Goal: Task Accomplishment & Management: Use online tool/utility

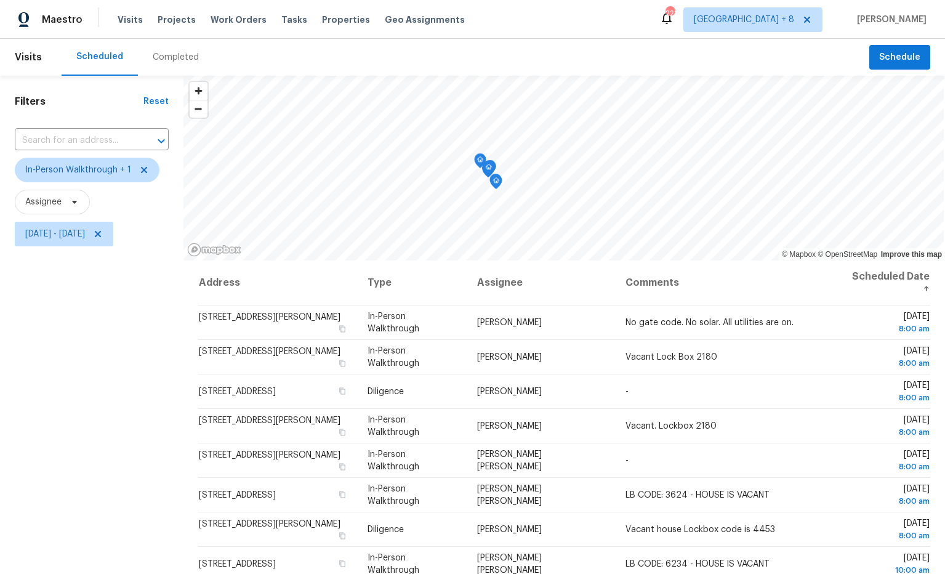
scroll to position [7, 0]
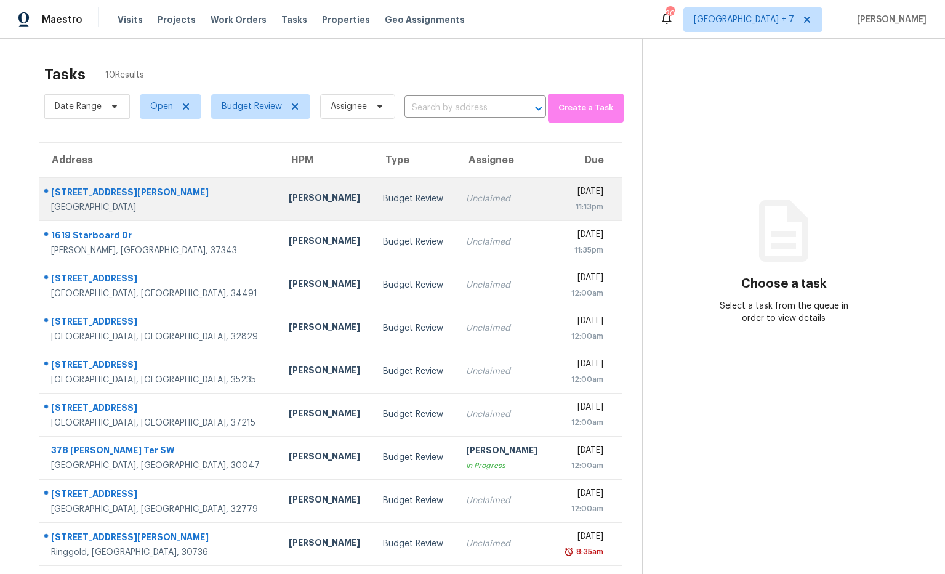
scroll to position [45, 0]
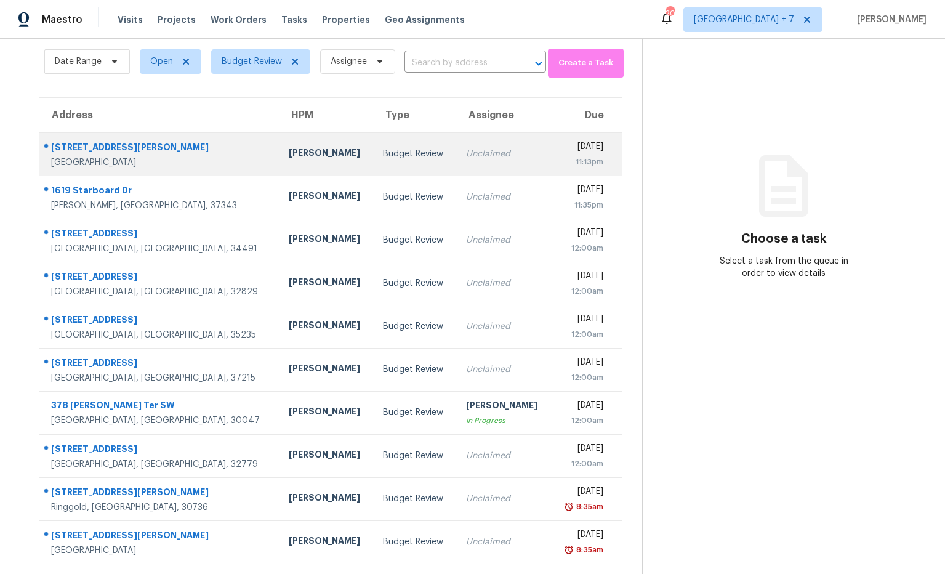
click at [110, 151] on div "38 Holloman St" at bounding box center [160, 148] width 218 height 15
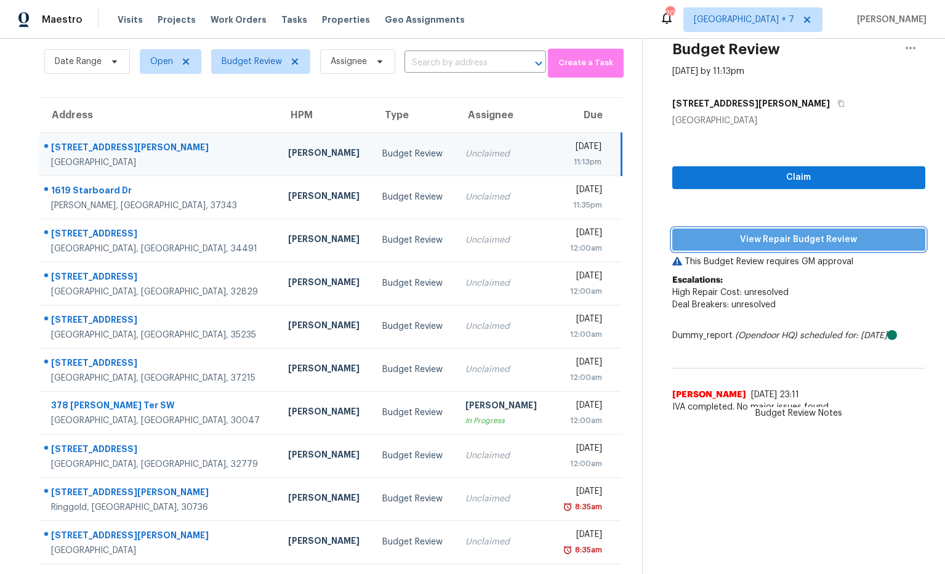
click at [759, 245] on span "View Repair Budget Review" at bounding box center [799, 239] width 234 height 15
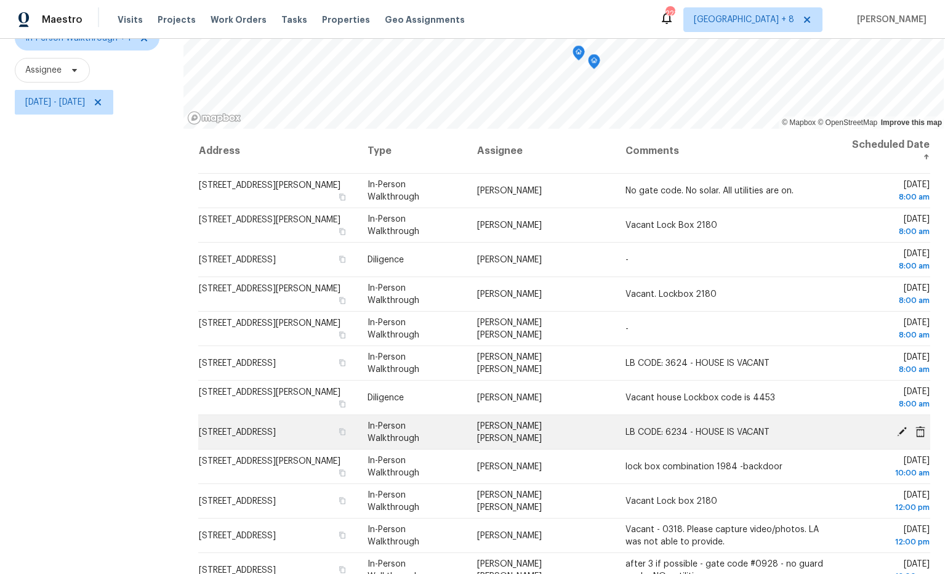
scroll to position [125, 0]
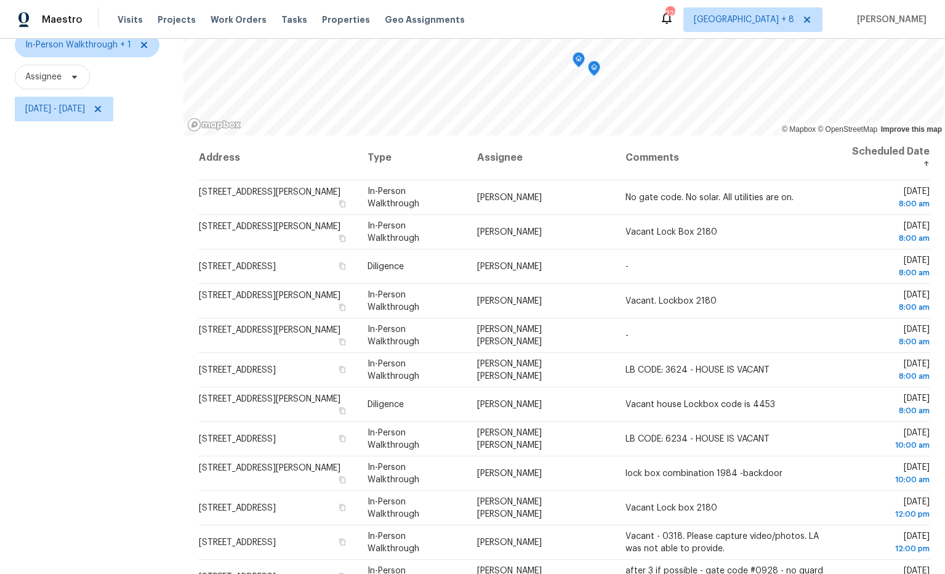
click at [598, 71] on icon "Map marker" at bounding box center [594, 68] width 12 height 15
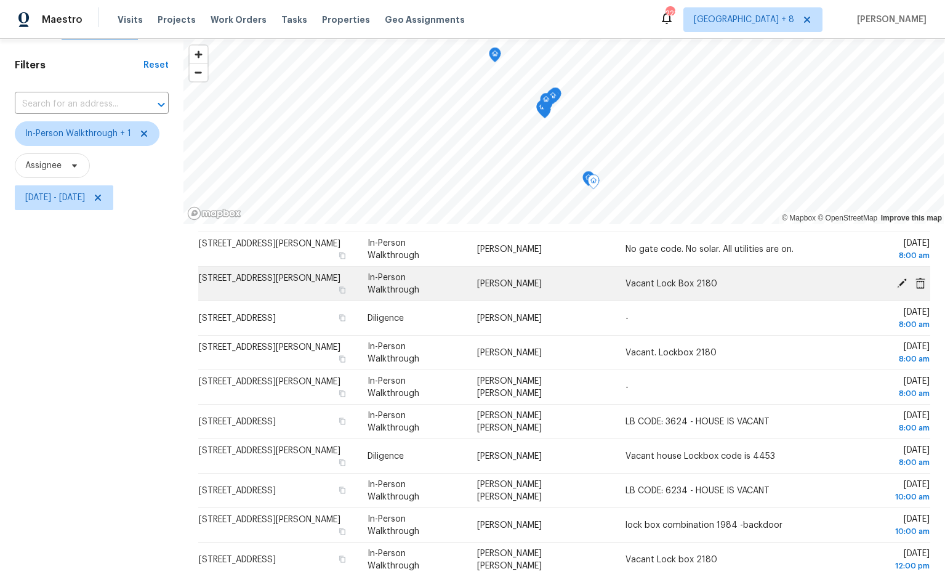
scroll to position [78, 0]
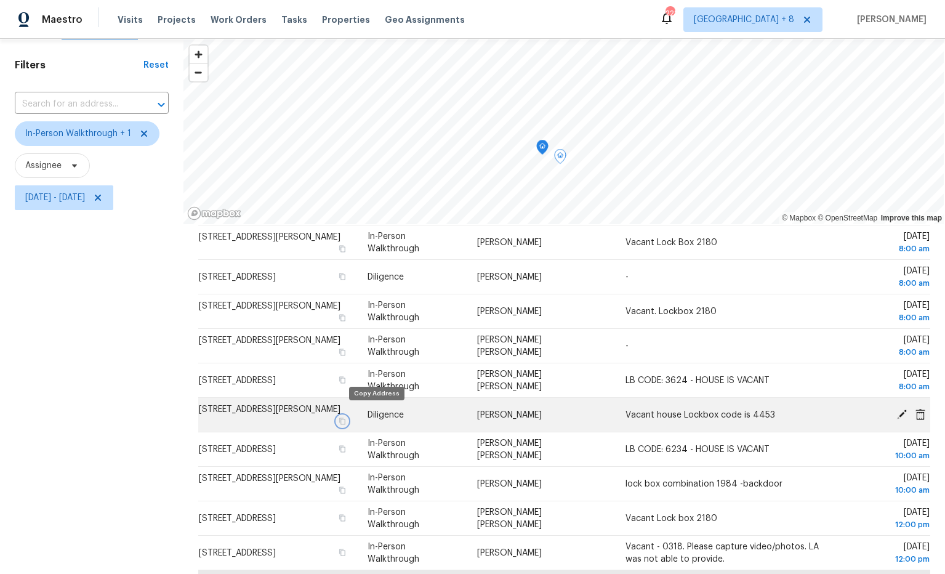
click at [346, 417] on icon "button" at bounding box center [341, 420] width 7 height 7
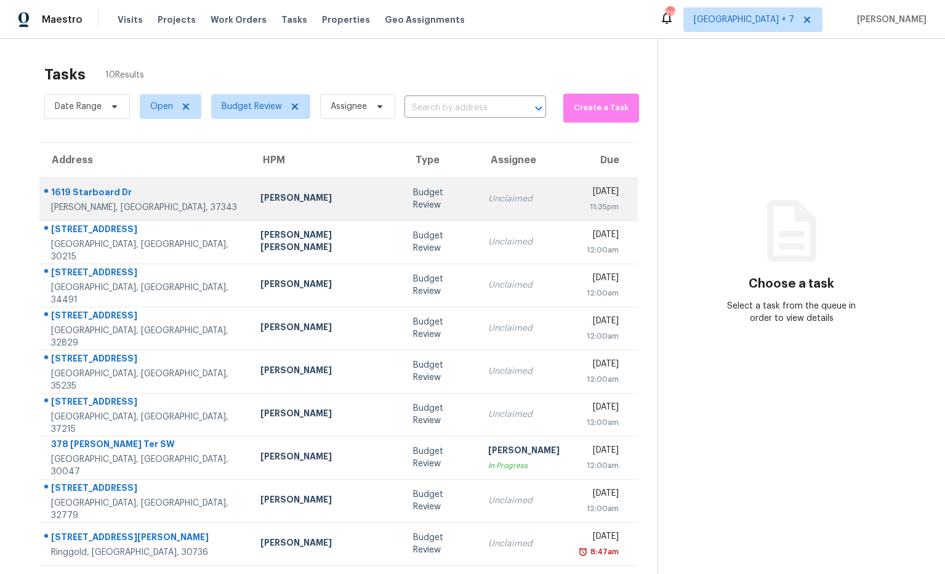
click at [113, 195] on div "1619 Starboard Dr" at bounding box center [146, 193] width 190 height 15
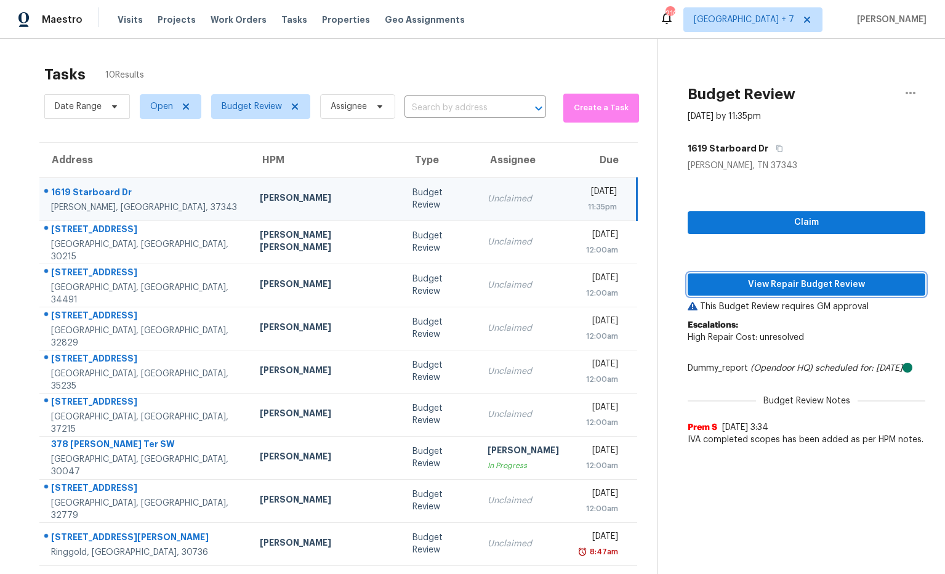
click at [697, 287] on span "View Repair Budget Review" at bounding box center [806, 284] width 218 height 15
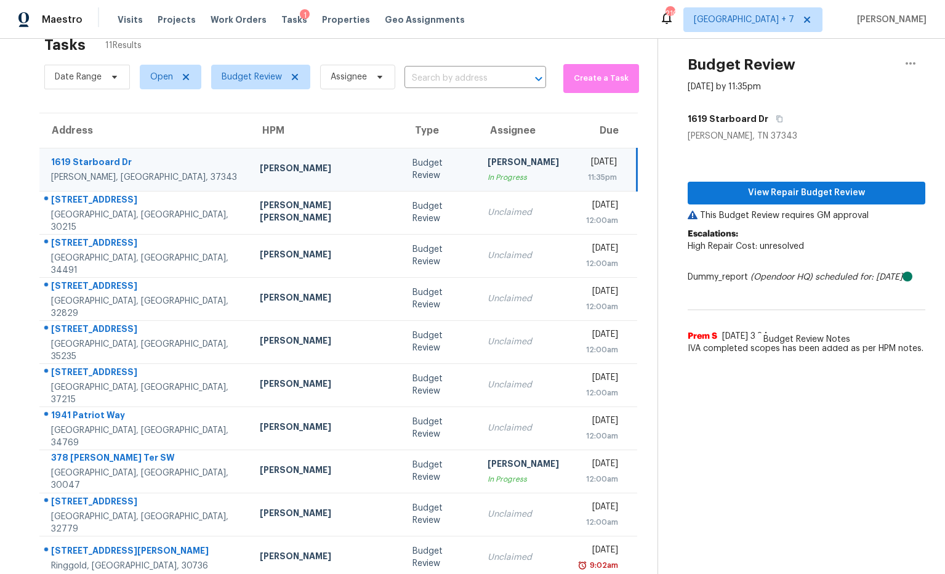
scroll to position [32, 0]
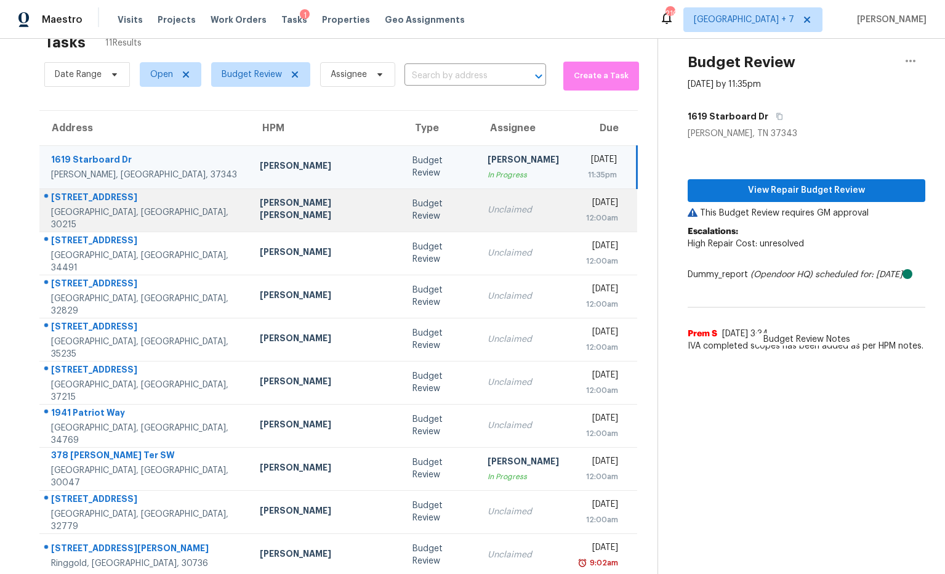
click at [140, 202] on div "11999 Harbour Town Pkwy" at bounding box center [145, 198] width 189 height 15
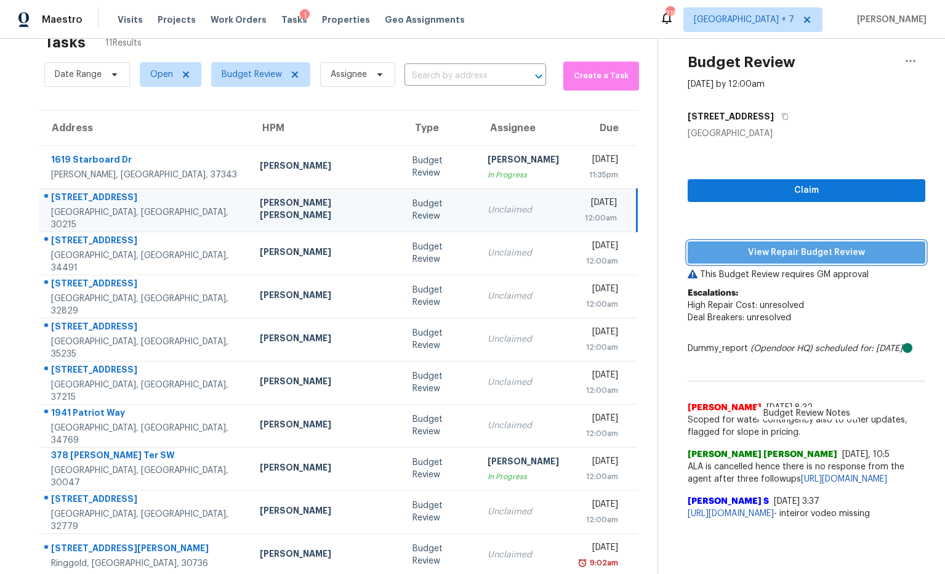
click at [776, 252] on span "View Repair Budget Review" at bounding box center [806, 252] width 218 height 15
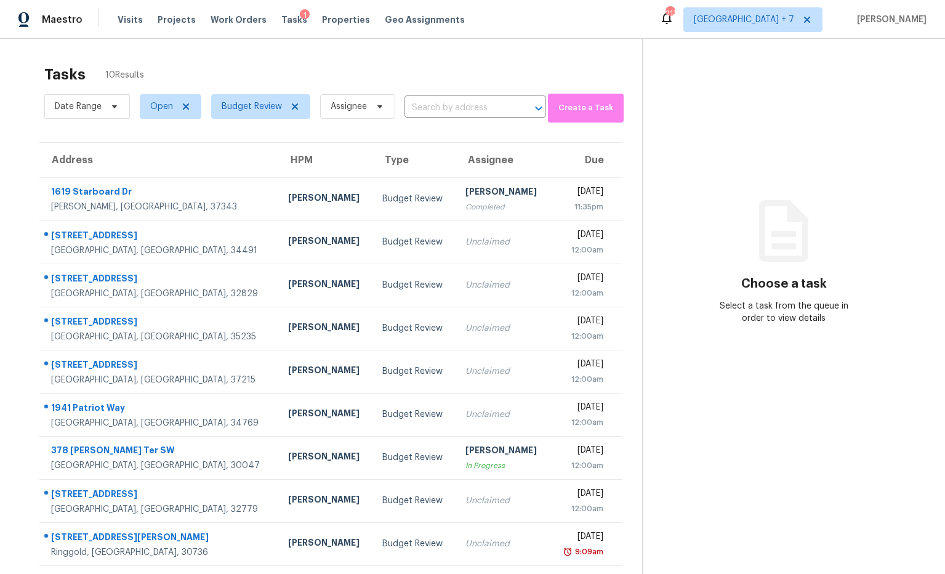
scroll to position [45, 0]
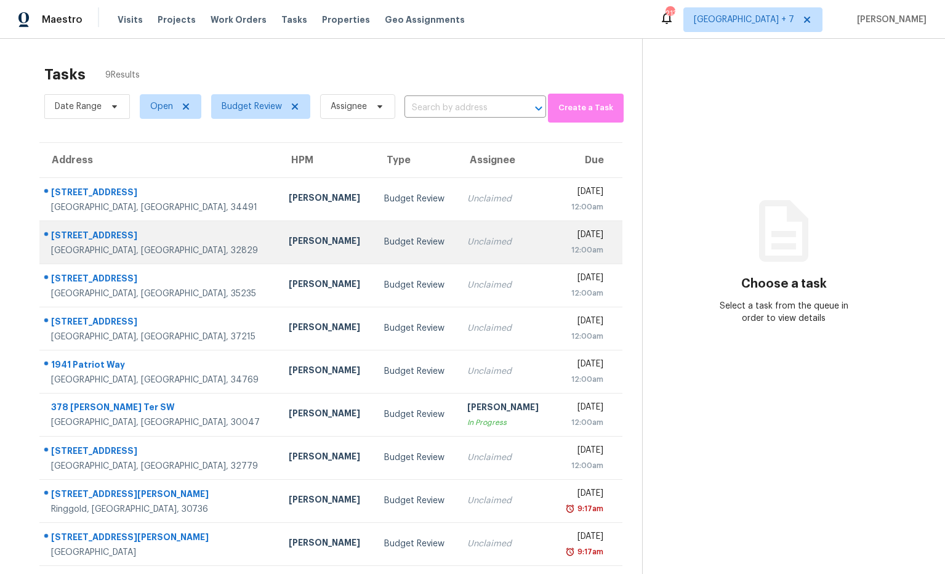
scroll to position [39, 0]
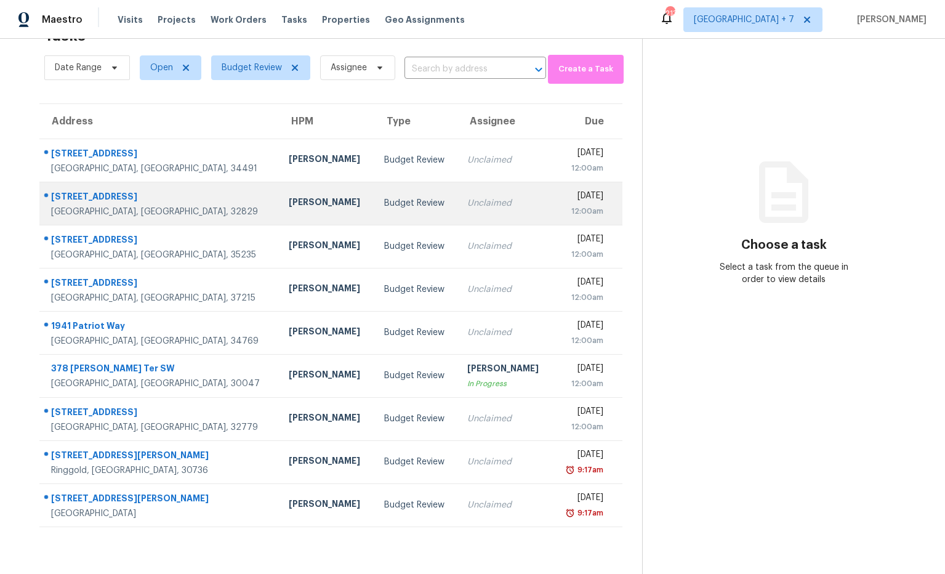
click at [103, 194] on div "8915 Victoria Isle Pl" at bounding box center [160, 197] width 218 height 15
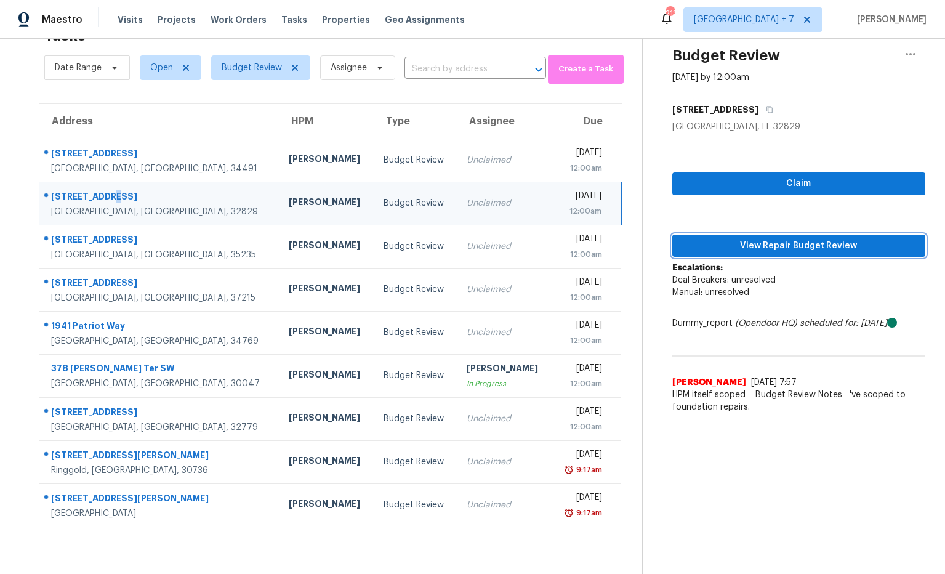
click at [760, 249] on span "View Repair Budget Review" at bounding box center [799, 245] width 234 height 15
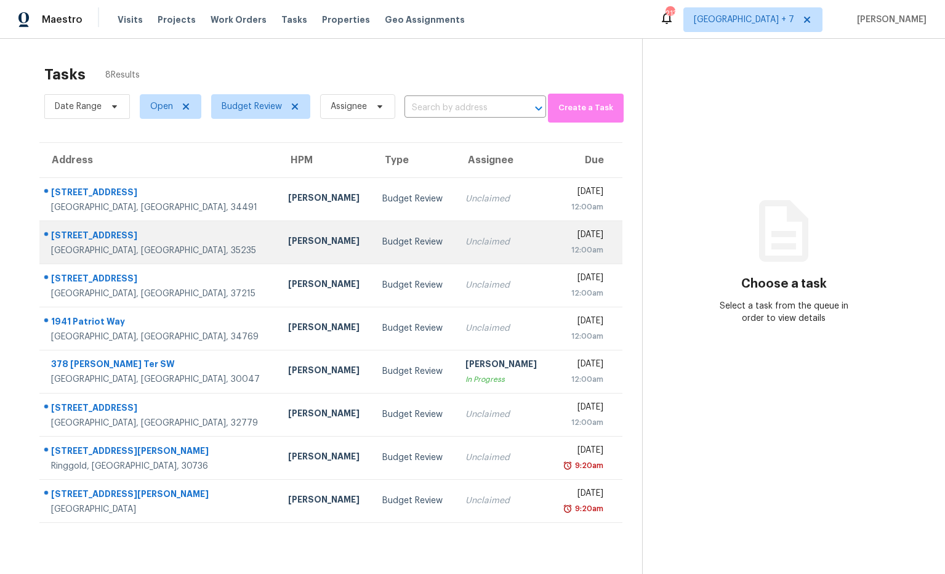
click at [93, 234] on div "[STREET_ADDRESS]" at bounding box center [159, 236] width 217 height 15
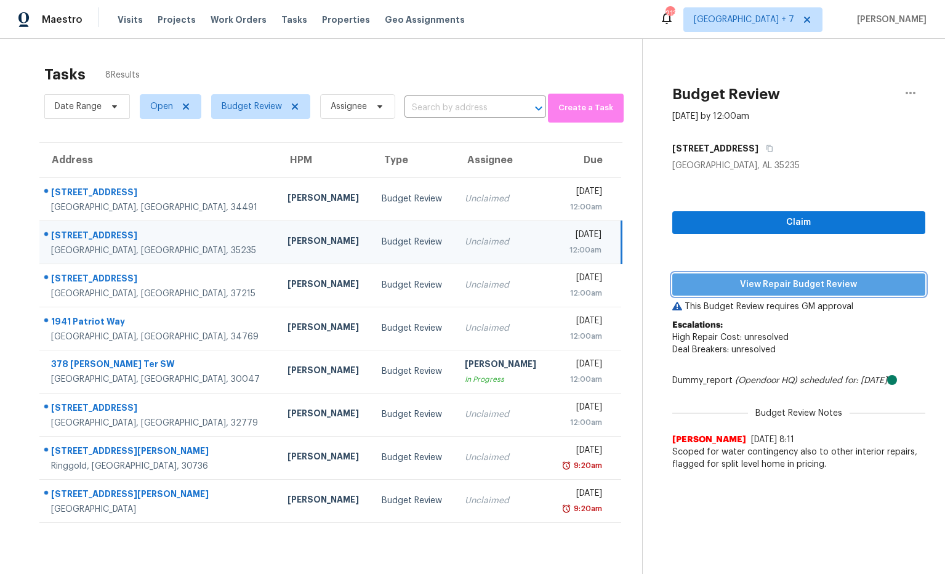
click at [751, 282] on span "View Repair Budget Review" at bounding box center [799, 284] width 234 height 15
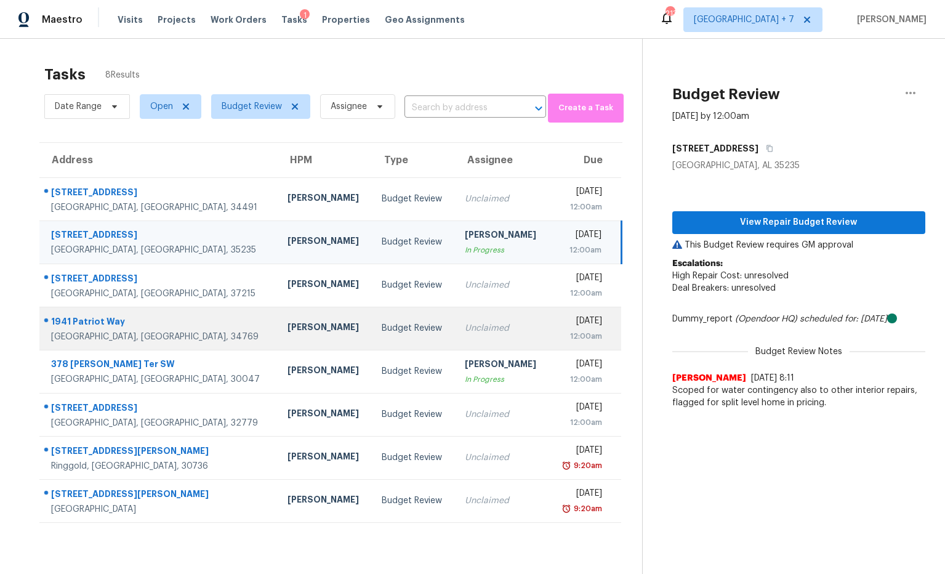
click at [106, 323] on div "1941 Patriot Way" at bounding box center [159, 322] width 217 height 15
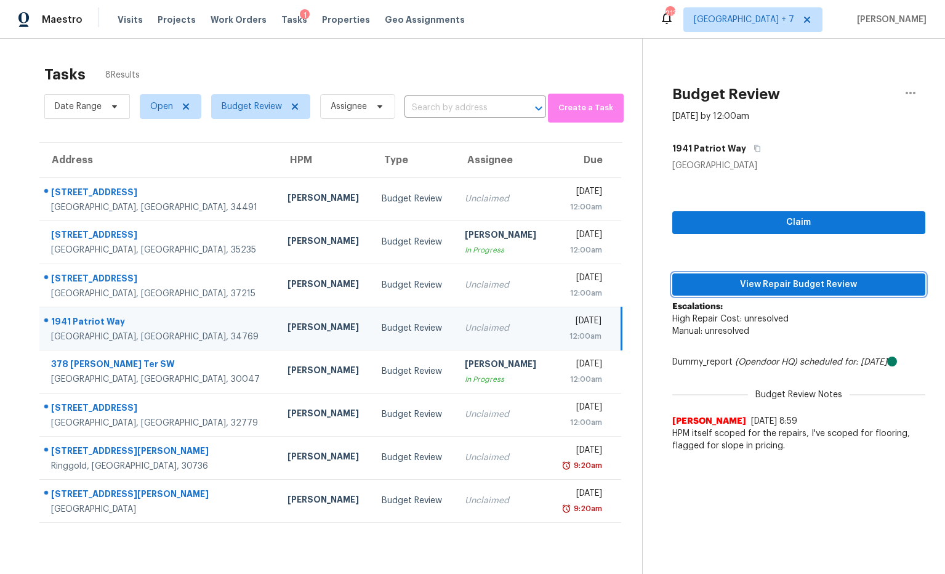
click at [710, 282] on span "View Repair Budget Review" at bounding box center [799, 284] width 234 height 15
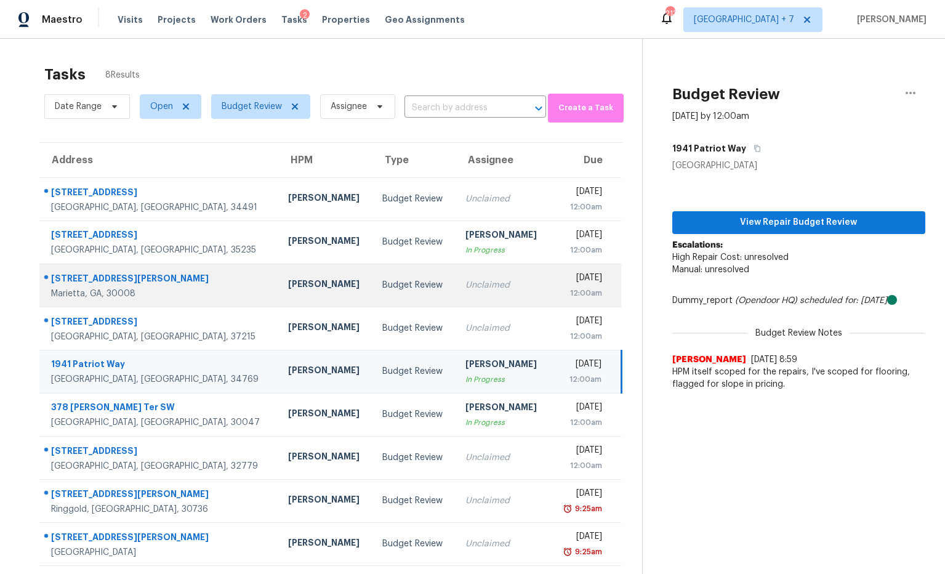
click at [113, 275] on div "[STREET_ADDRESS][PERSON_NAME]" at bounding box center [159, 279] width 217 height 15
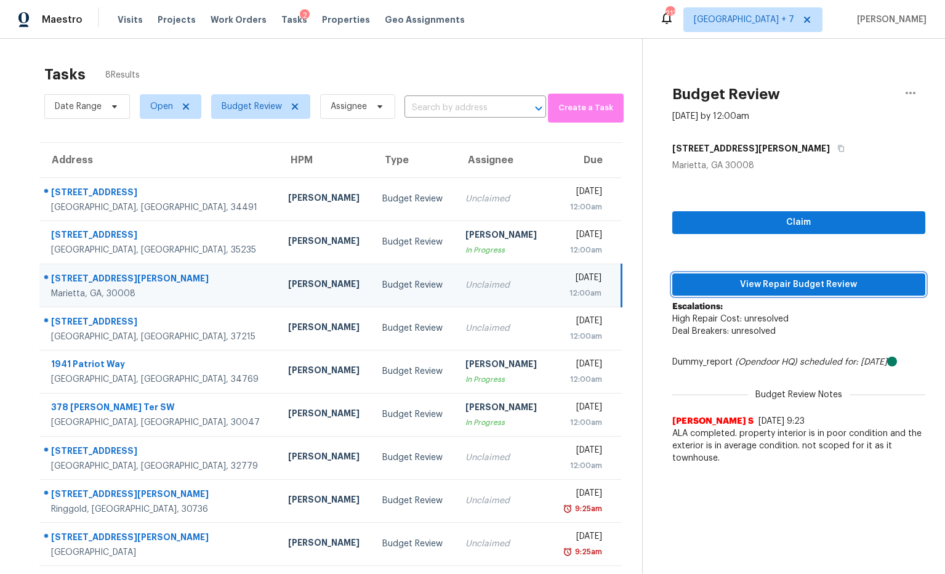
click at [724, 284] on span "View Repair Budget Review" at bounding box center [799, 284] width 234 height 15
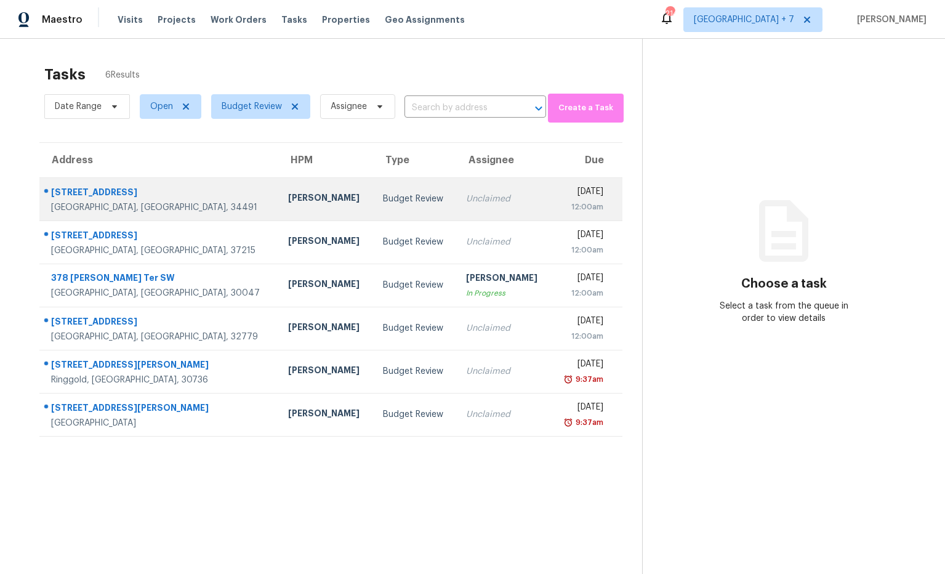
scroll to position [1, 0]
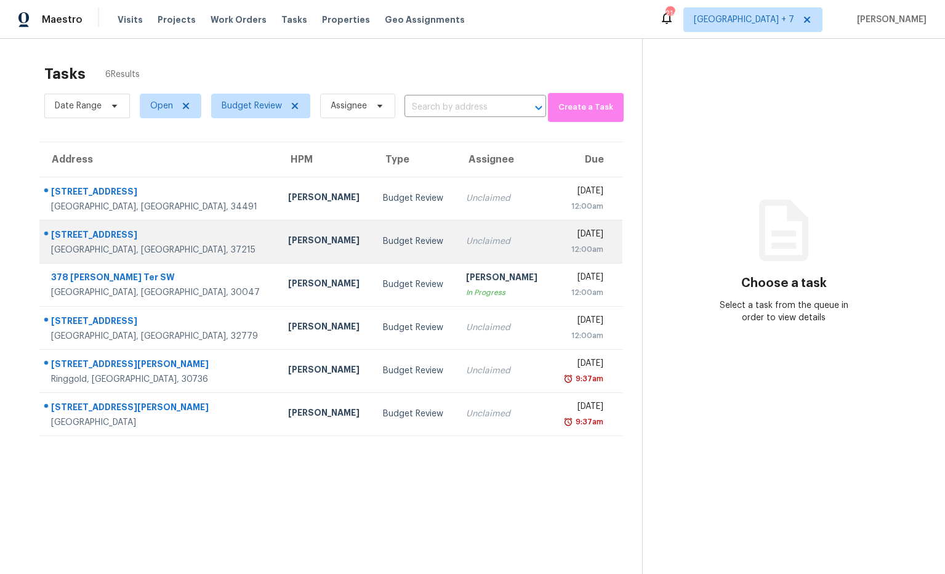
click at [97, 236] on div "2714 Linmar Ave" at bounding box center [159, 235] width 217 height 15
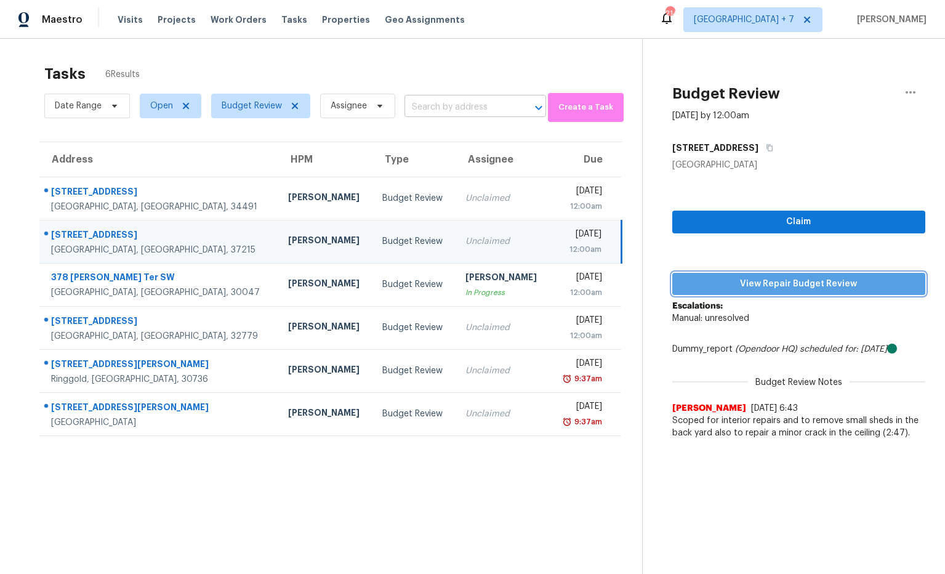
drag, startPoint x: 784, startPoint y: 286, endPoint x: 539, endPoint y: 111, distance: 301.2
click at [784, 286] on span "View Repair Budget Review" at bounding box center [799, 283] width 234 height 15
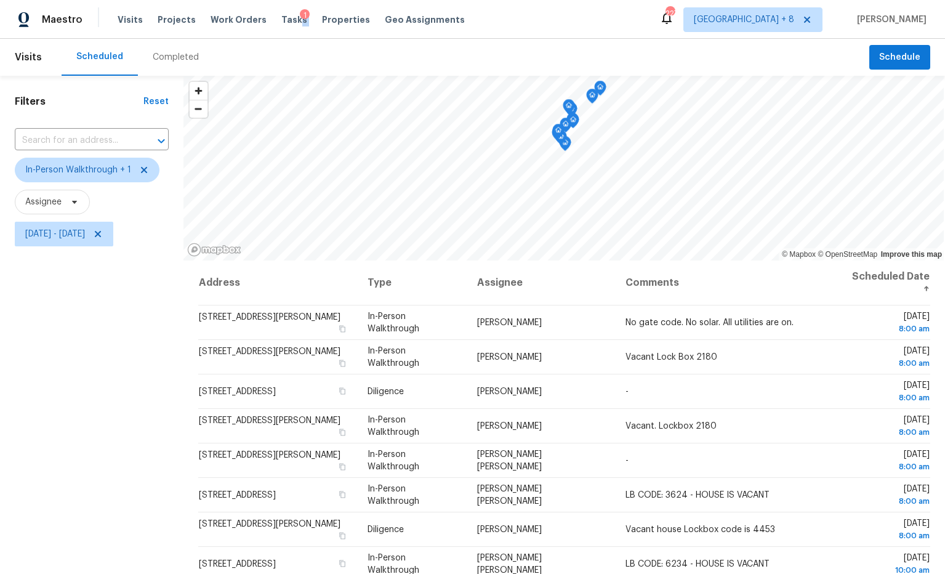
click at [287, 20] on div "Tasks 1" at bounding box center [294, 20] width 26 height 13
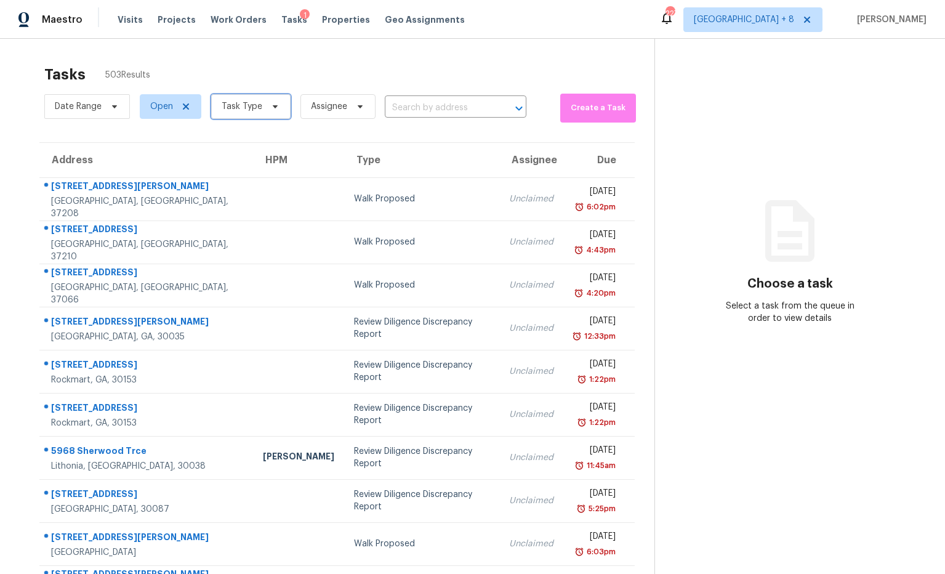
drag, startPoint x: 271, startPoint y: 114, endPoint x: 273, endPoint y: 108, distance: 6.3
click at [271, 114] on span "Task Type" at bounding box center [250, 106] width 79 height 25
drag, startPoint x: 292, startPoint y: 59, endPoint x: 266, endPoint y: 56, distance: 26.0
click at [291, 59] on div "Tasks 503 Results" at bounding box center [349, 74] width 610 height 32
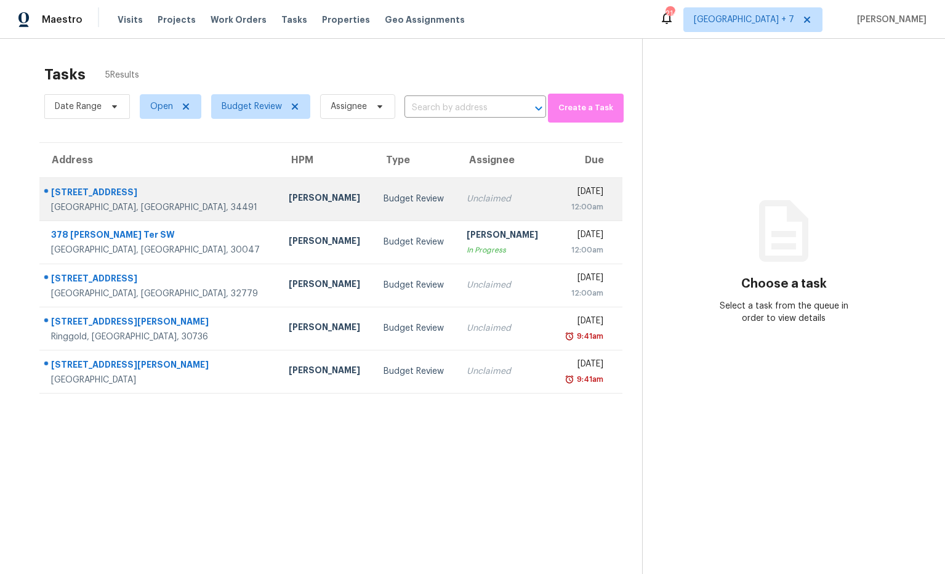
click at [105, 193] on div "15044 SE 94th Ter" at bounding box center [160, 193] width 218 height 15
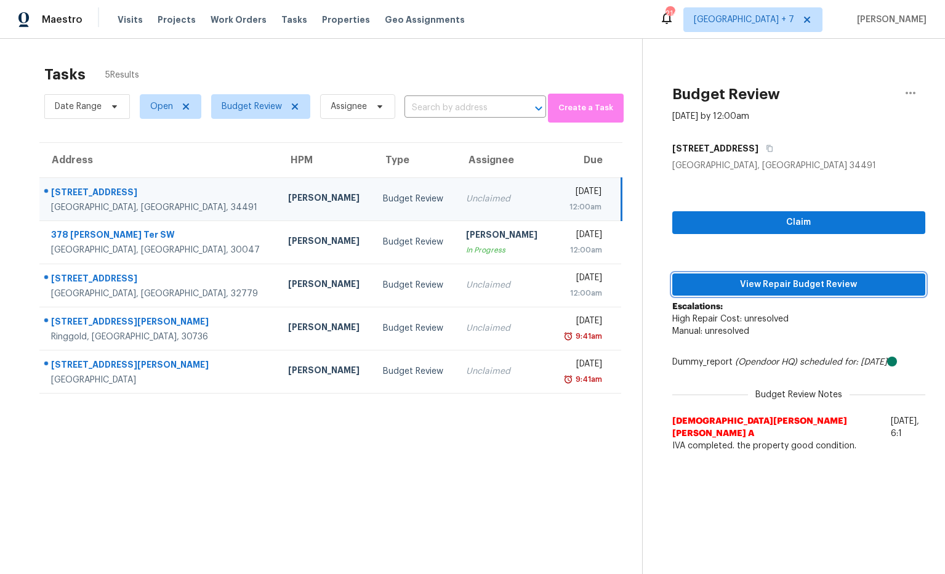
click at [736, 287] on span "View Repair Budget Review" at bounding box center [799, 284] width 234 height 15
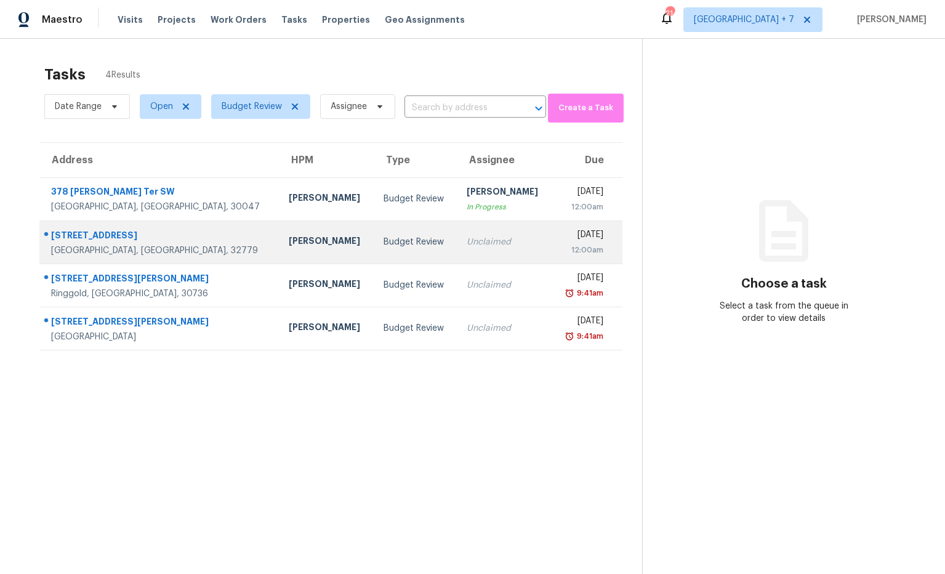
click at [143, 234] on div "[STREET_ADDRESS]" at bounding box center [160, 236] width 218 height 15
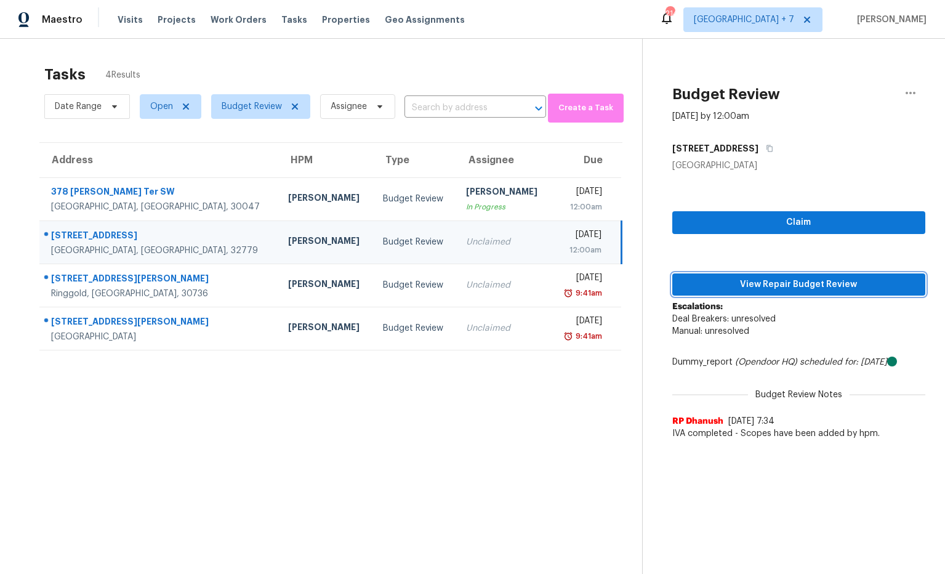
click at [699, 288] on span "View Repair Budget Review" at bounding box center [799, 284] width 234 height 15
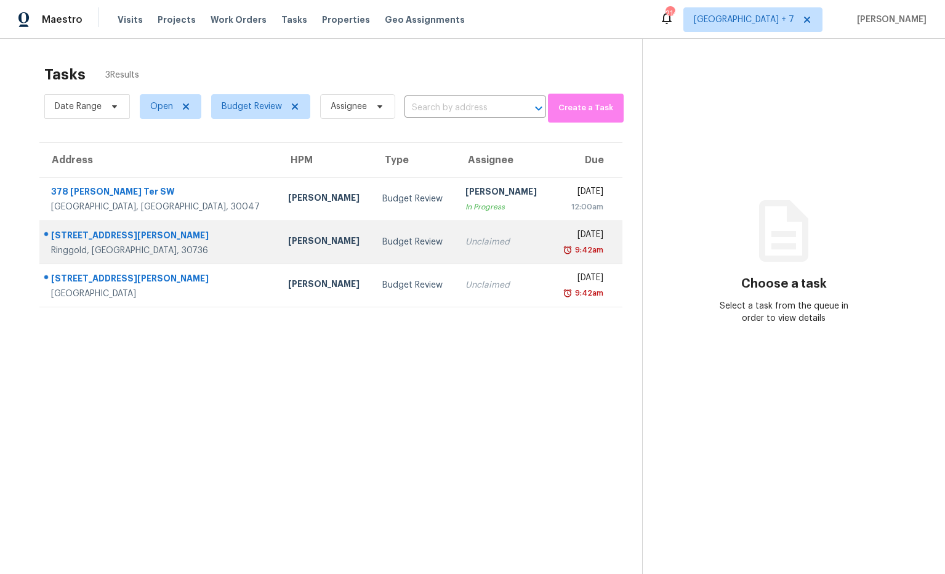
click at [106, 239] on div "[STREET_ADDRESS][PERSON_NAME]" at bounding box center [159, 236] width 217 height 15
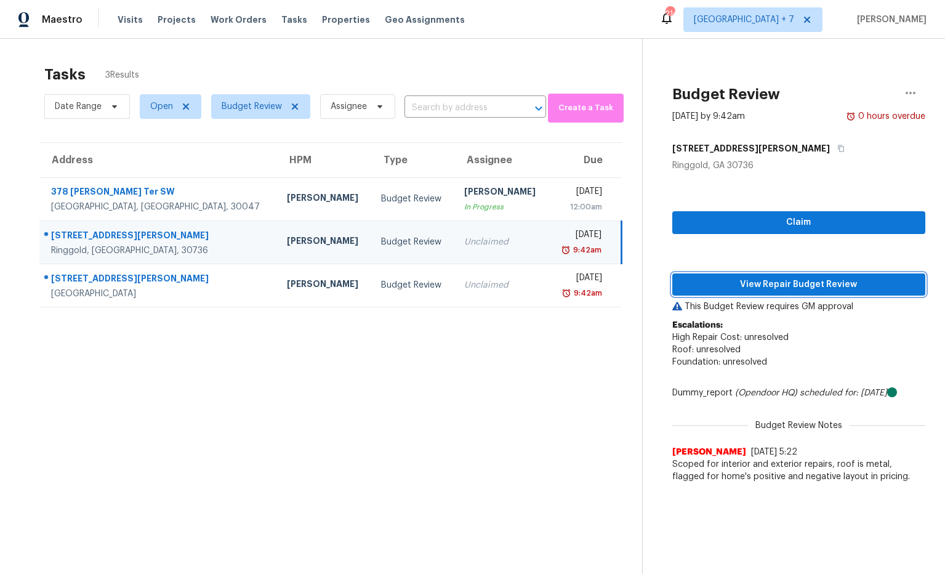
click at [756, 287] on span "View Repair Budget Review" at bounding box center [799, 284] width 234 height 15
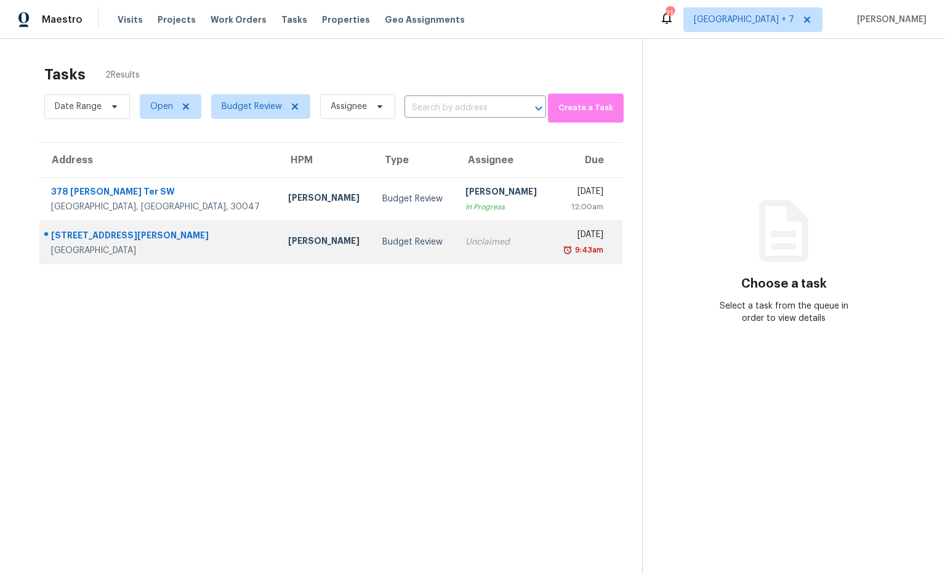
click at [93, 236] on div "306 Abby Ln" at bounding box center [159, 236] width 217 height 15
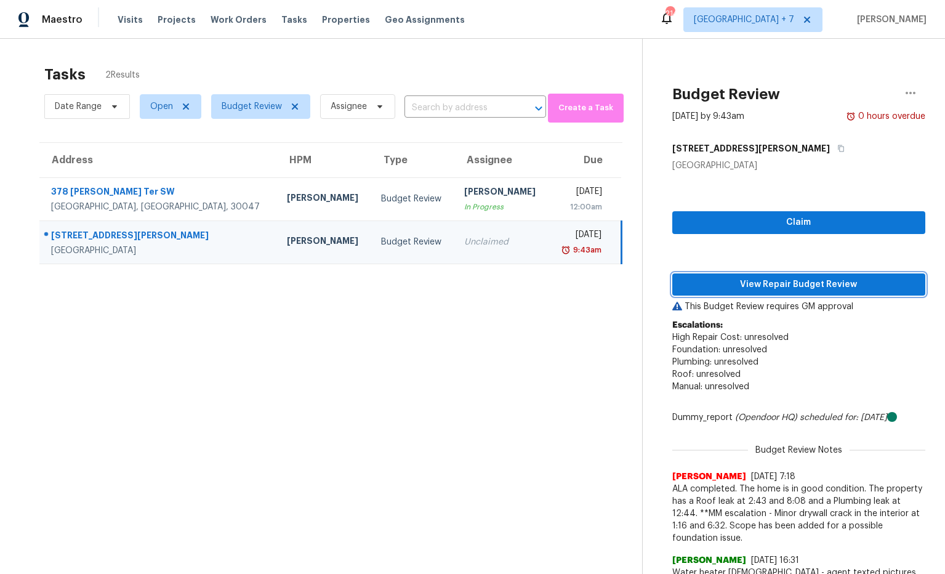
click at [742, 281] on span "View Repair Budget Review" at bounding box center [799, 284] width 234 height 15
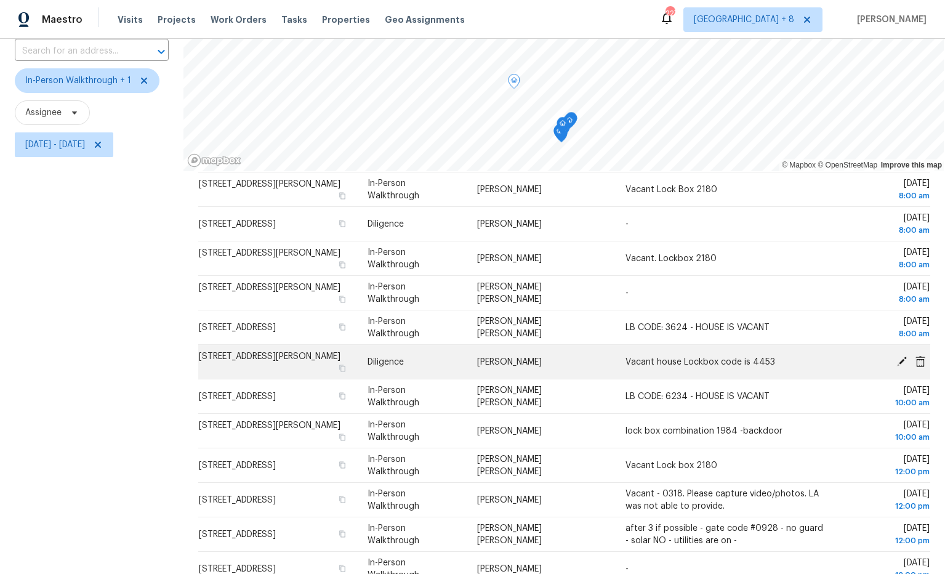
scroll to position [146, 0]
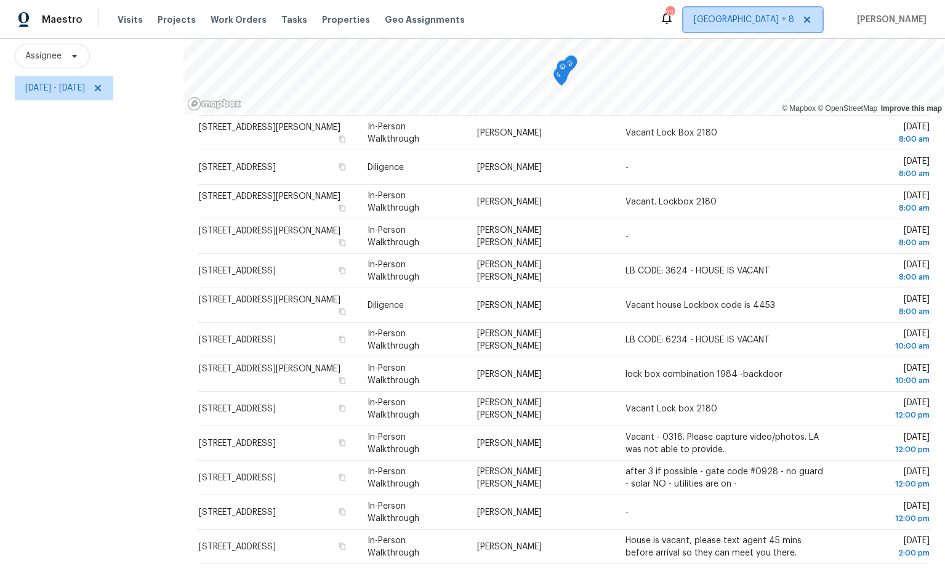
click at [794, 21] on span "Atlanta + 8" at bounding box center [744, 20] width 100 height 12
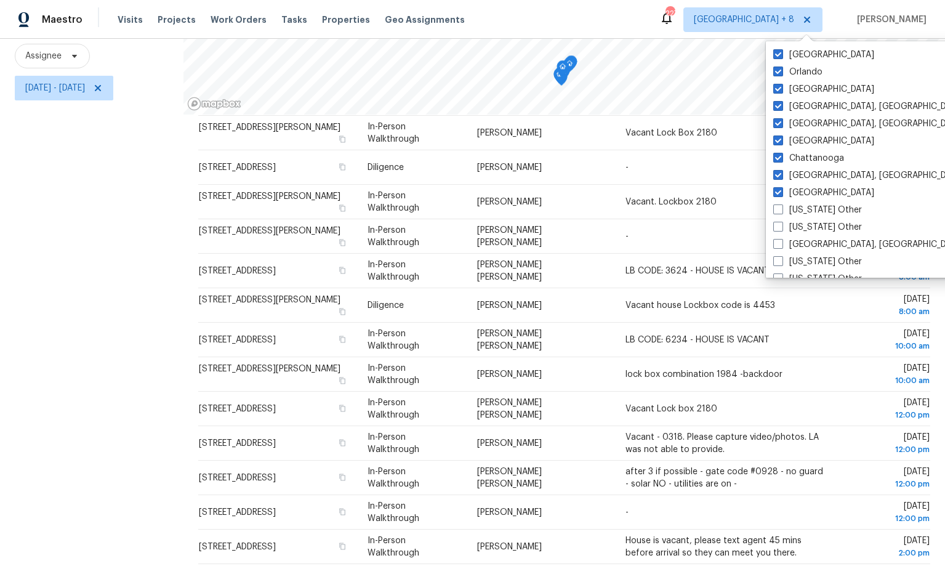
click at [686, 18] on div "Maestro Visits Projects Work Orders Tasks Properties Geo Assignments 227 Atlant…" at bounding box center [472, 19] width 945 height 39
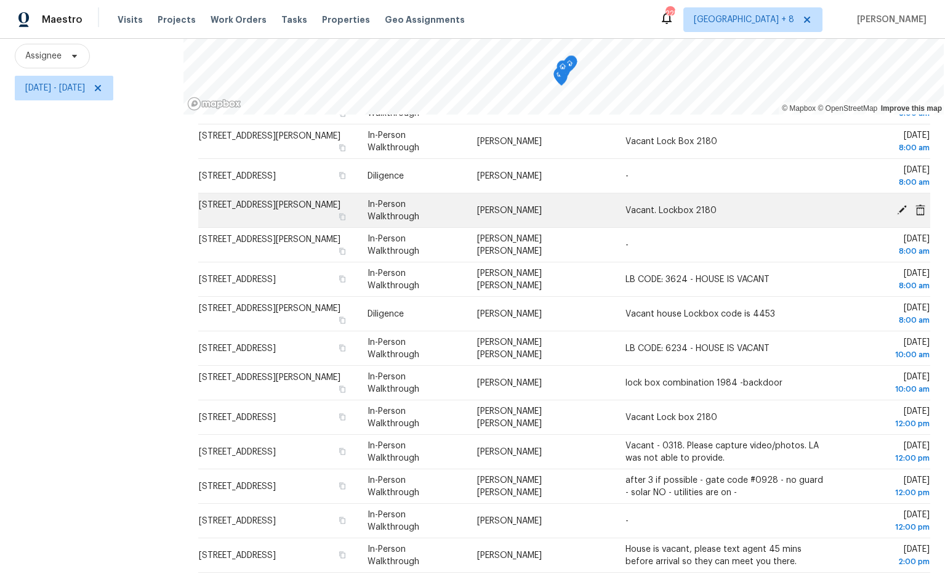
scroll to position [63, 0]
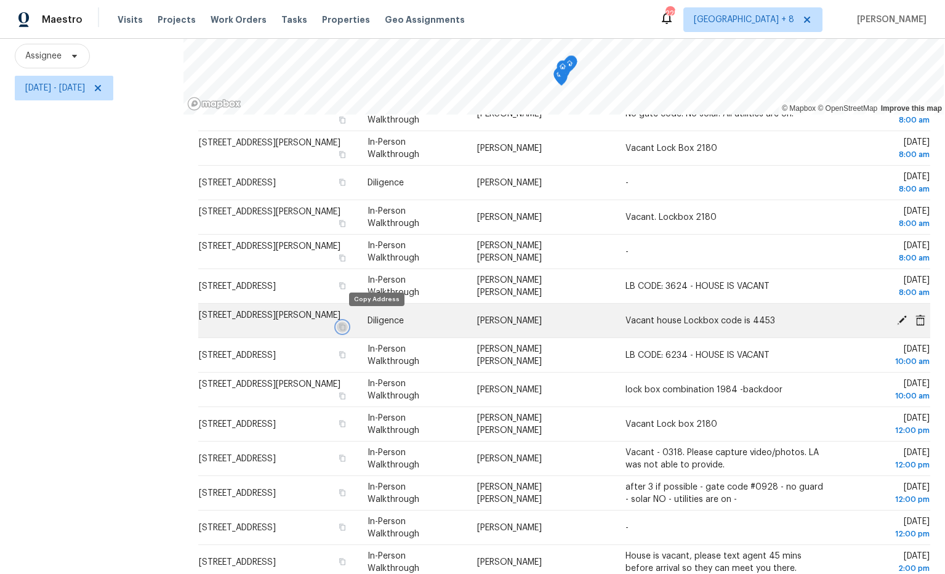
click at [345, 323] on icon "button" at bounding box center [342, 326] width 6 height 7
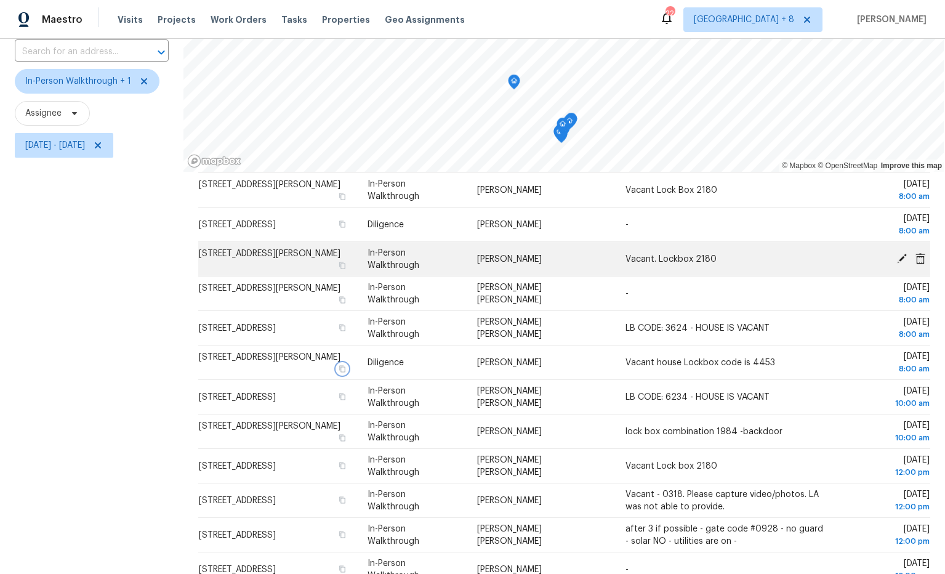
scroll to position [146, 0]
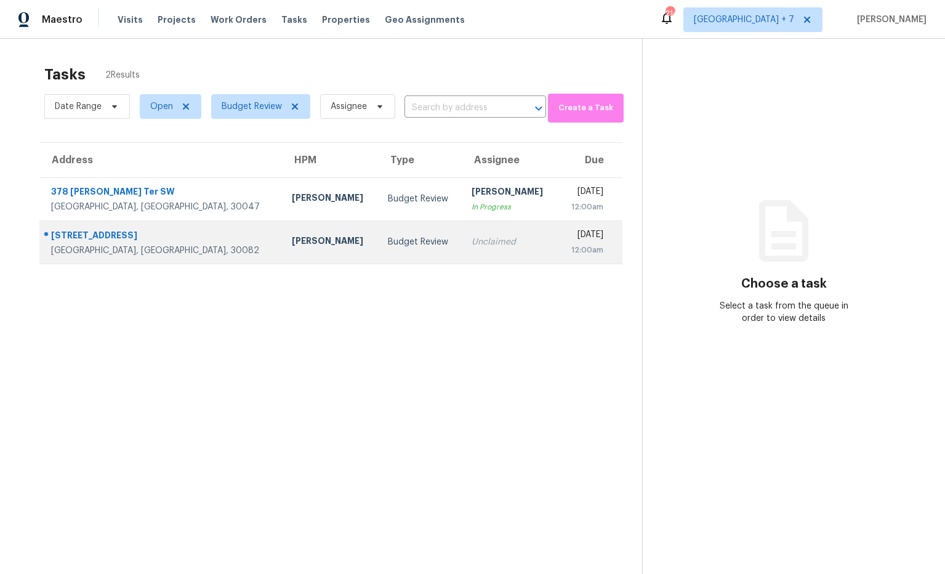
click at [94, 230] on div "[STREET_ADDRESS]" at bounding box center [161, 236] width 221 height 15
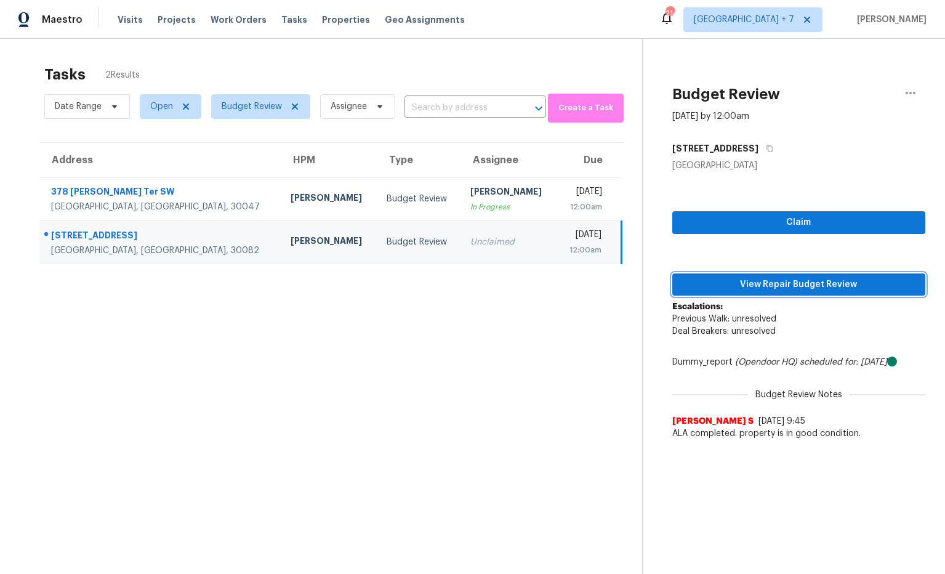
click at [711, 290] on span "View Repair Budget Review" at bounding box center [799, 284] width 234 height 15
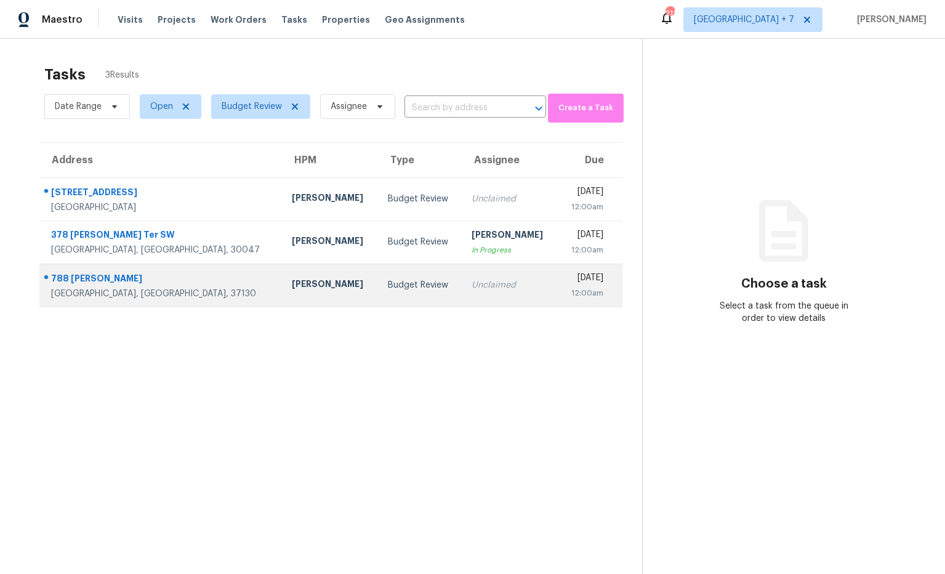
click at [292, 286] on div "[PERSON_NAME]" at bounding box center [330, 285] width 76 height 15
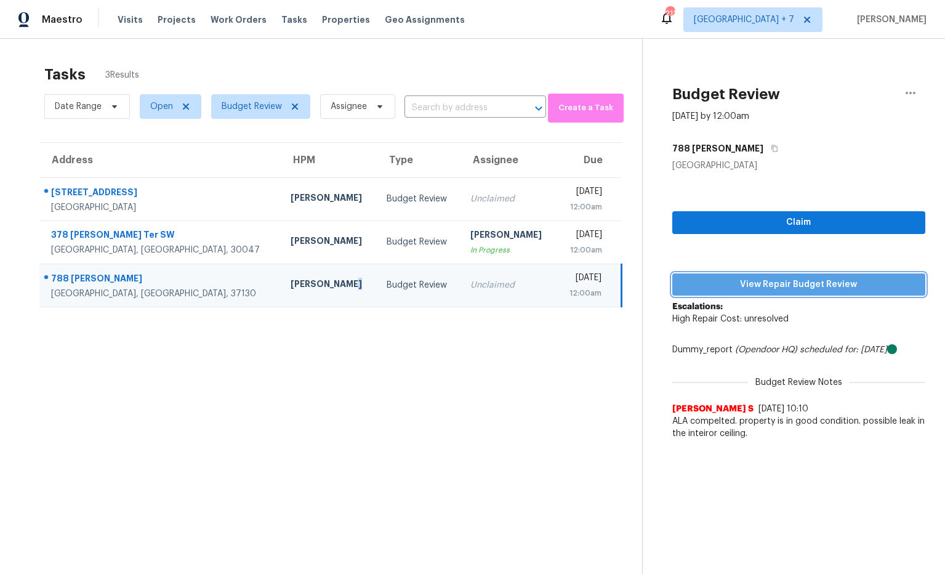
click at [792, 289] on span "View Repair Budget Review" at bounding box center [799, 284] width 234 height 15
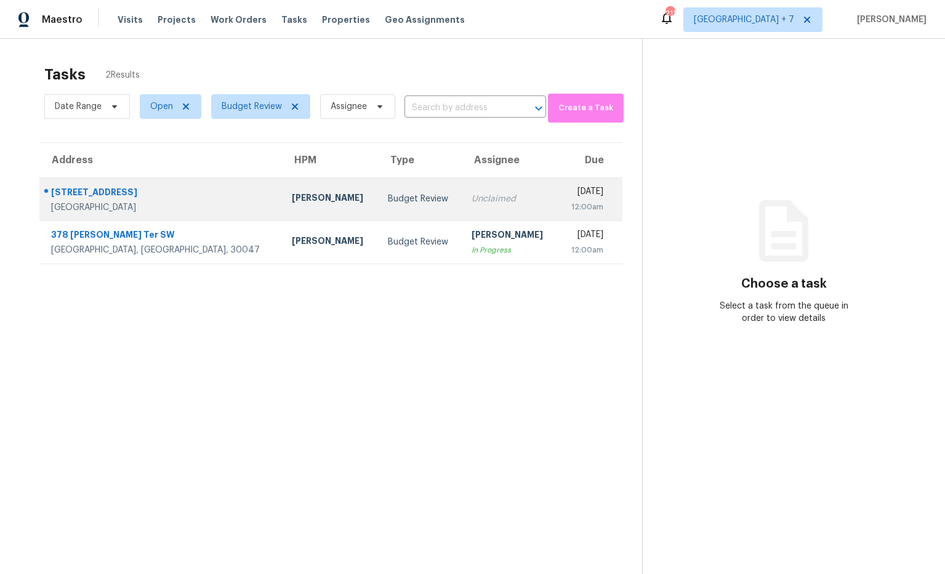
click at [133, 193] on div "1353 Spring Lake Rd" at bounding box center [161, 193] width 221 height 15
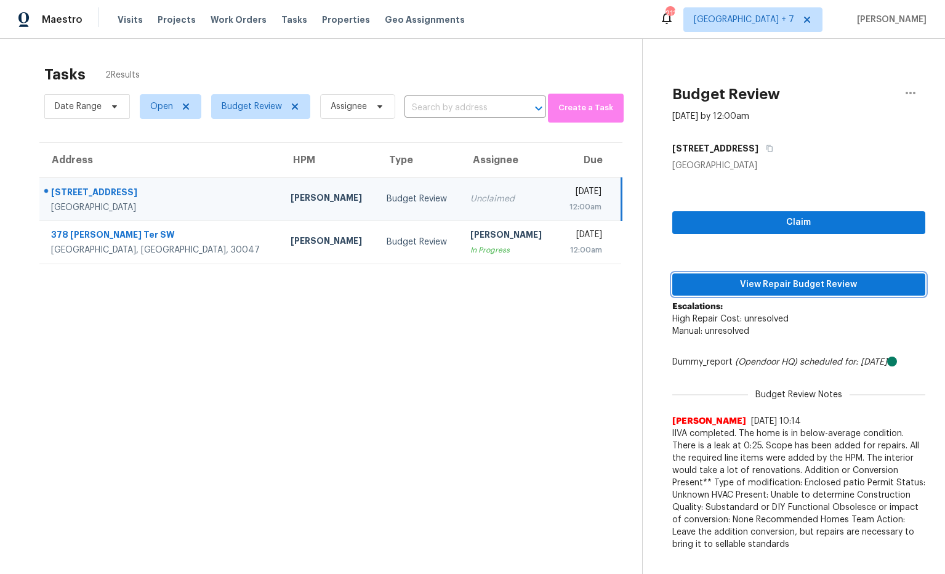
click at [783, 290] on span "View Repair Budget Review" at bounding box center [799, 284] width 234 height 15
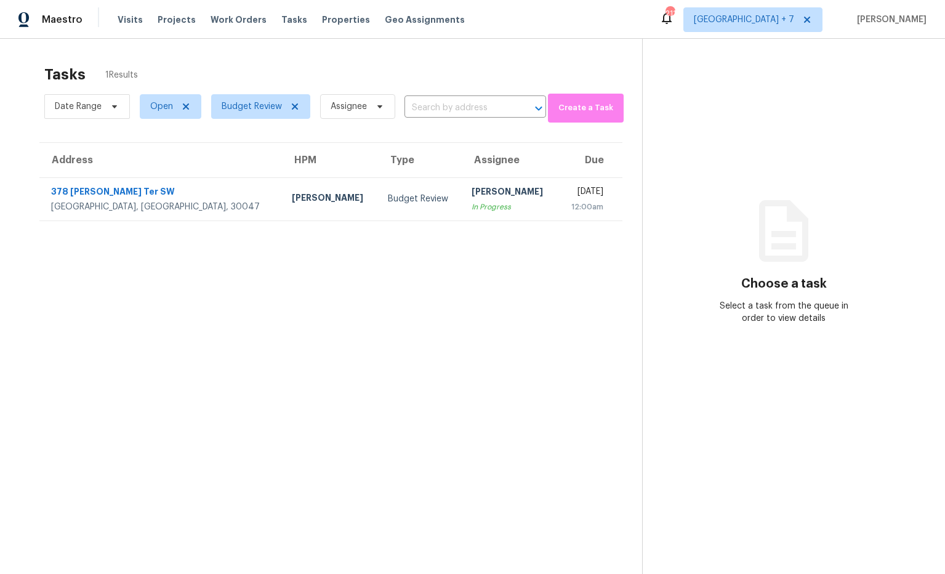
scroll to position [1, 0]
